Goal: Task Accomplishment & Management: Manage account settings

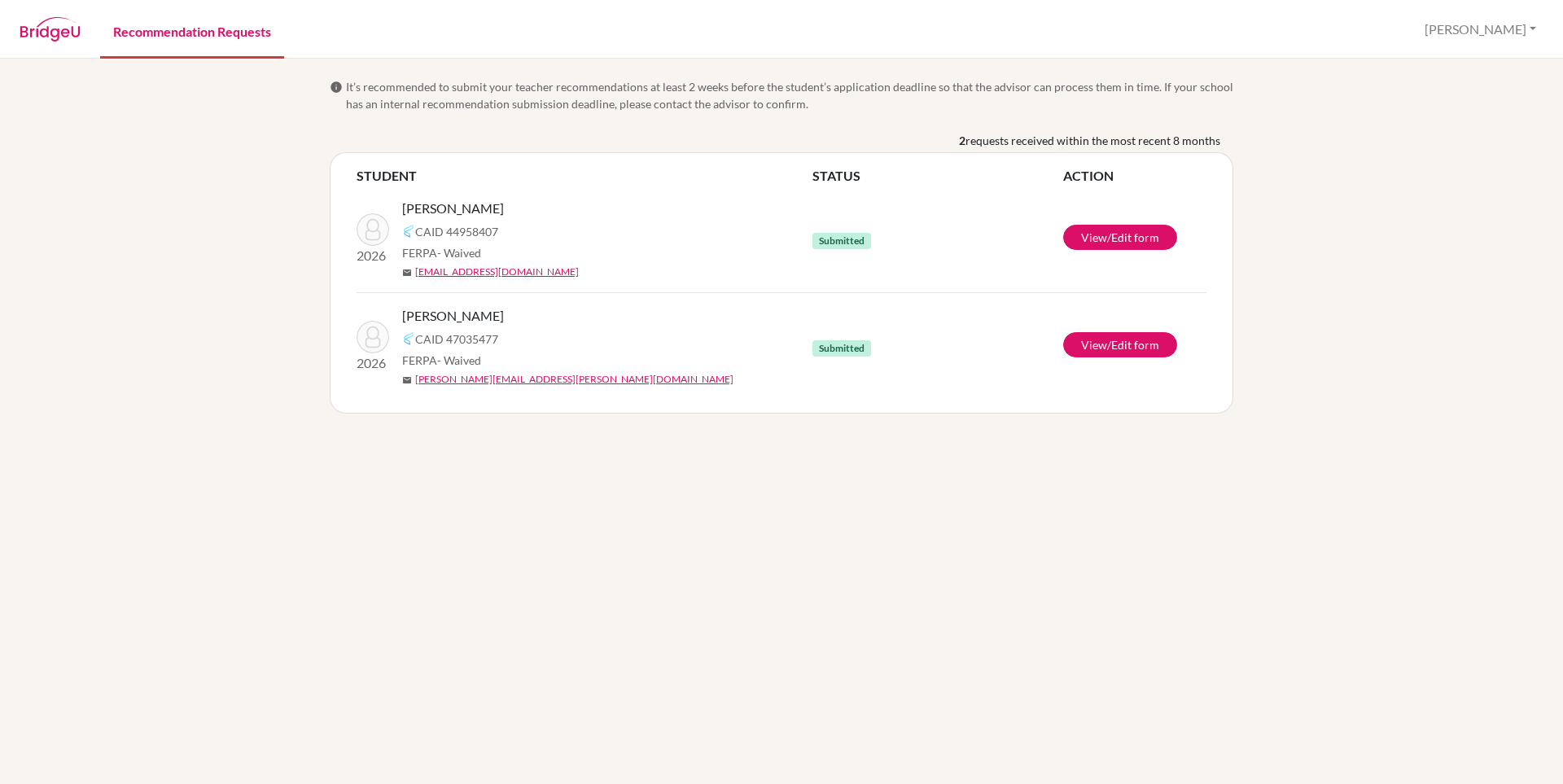
click at [184, 26] on link "Recommendation Requests" at bounding box center [192, 30] width 184 height 56
click at [183, 33] on link "Recommendation Requests" at bounding box center [192, 30] width 184 height 56
click at [1536, 28] on button "[PERSON_NAME]" at bounding box center [1481, 29] width 126 height 31
click at [1474, 70] on link "Profile" at bounding box center [1435, 67] width 128 height 26
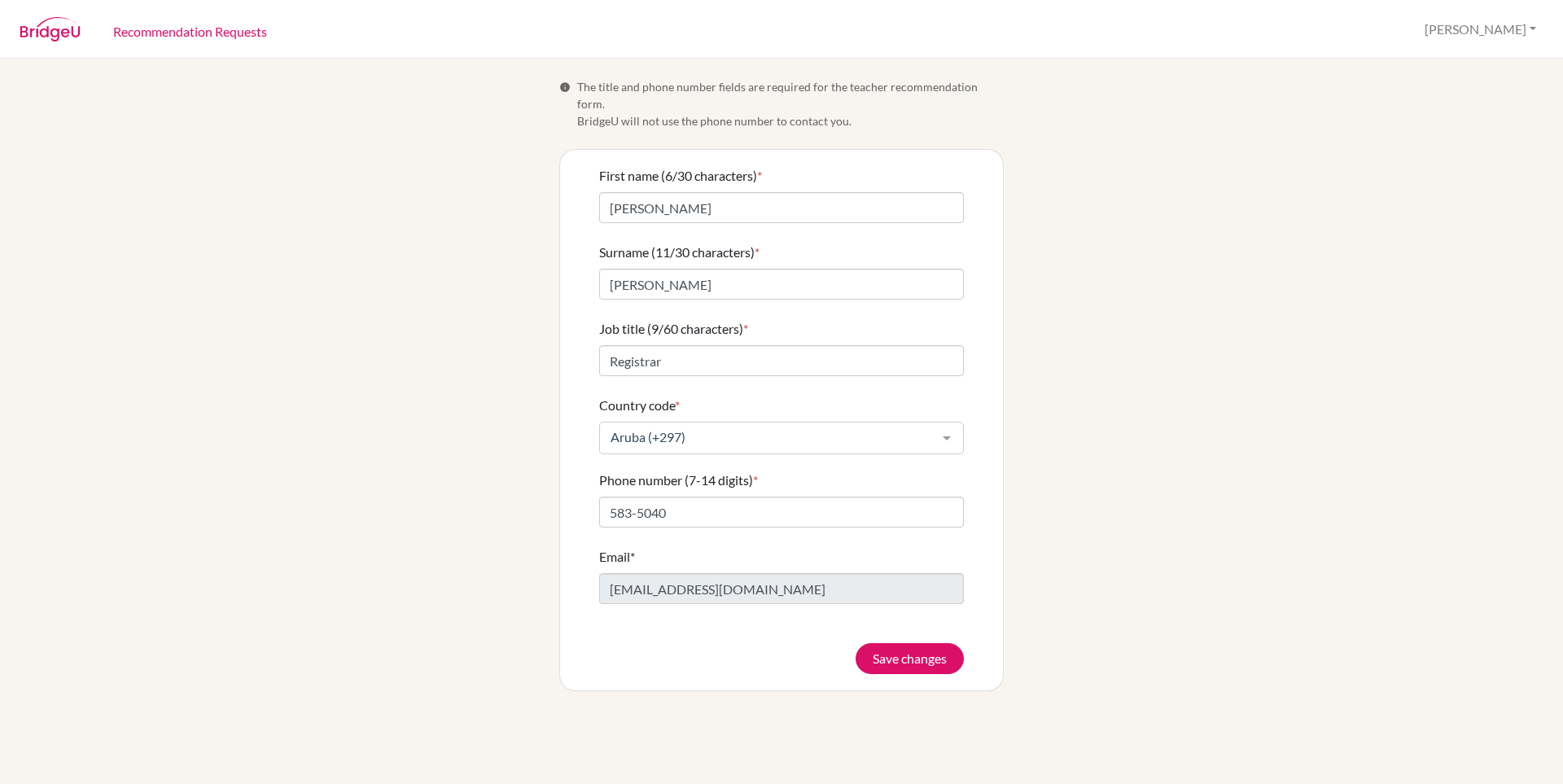
click at [62, 27] on img at bounding box center [50, 29] width 61 height 24
click at [142, 30] on link "Recommendation Requests" at bounding box center [191, 30] width 180 height 56
